Goal: Task Accomplishment & Management: Complete application form

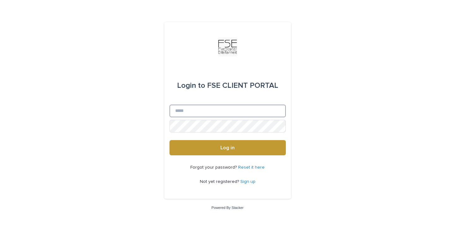
click at [195, 109] on input "Email" at bounding box center [228, 110] width 116 height 13
click at [171, 110] on input "Email" at bounding box center [228, 110] width 116 height 13
click at [141, 108] on div "Login to FSE CLIENT PORTAL Email Password Log in Forgot your password? Reset it…" at bounding box center [227, 119] width 455 height 239
click at [247, 179] on link "Sign up" at bounding box center [248, 181] width 15 height 4
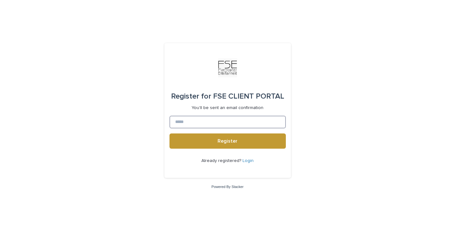
click at [178, 122] on input at bounding box center [228, 122] width 116 height 13
type input "**********"
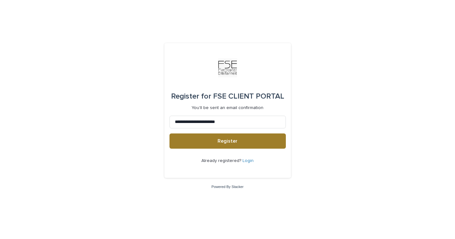
click at [194, 148] on button "Register" at bounding box center [228, 140] width 116 height 15
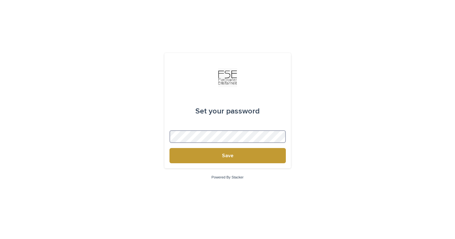
click at [170, 148] on button "Save" at bounding box center [228, 155] width 116 height 15
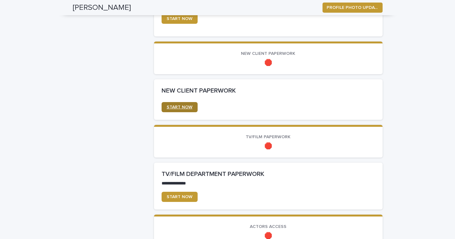
scroll to position [423, 0]
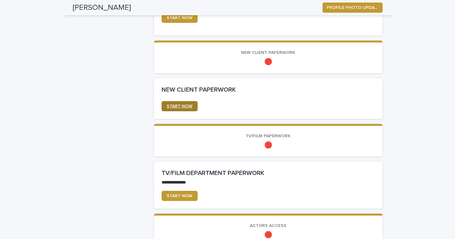
click at [177, 108] on span "START NOW" at bounding box center [180, 106] width 26 height 4
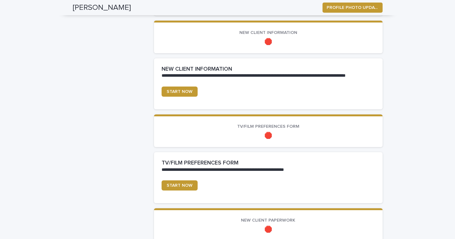
scroll to position [254, 0]
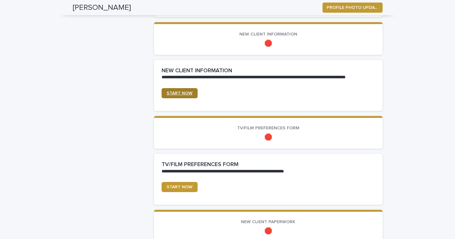
click at [171, 90] on link "START NOW" at bounding box center [180, 93] width 36 height 10
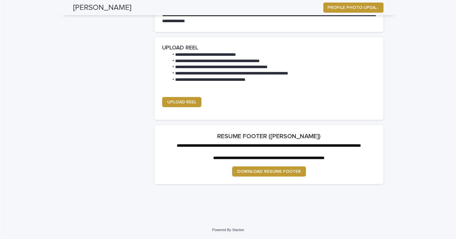
scroll to position [686, 0]
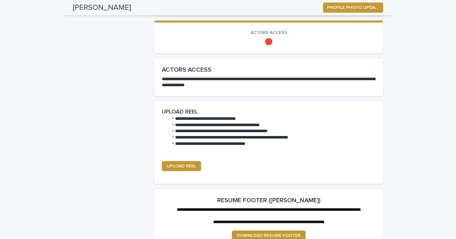
scroll to position [615, 0]
